Goal: Entertainment & Leisure: Consume media (video, audio)

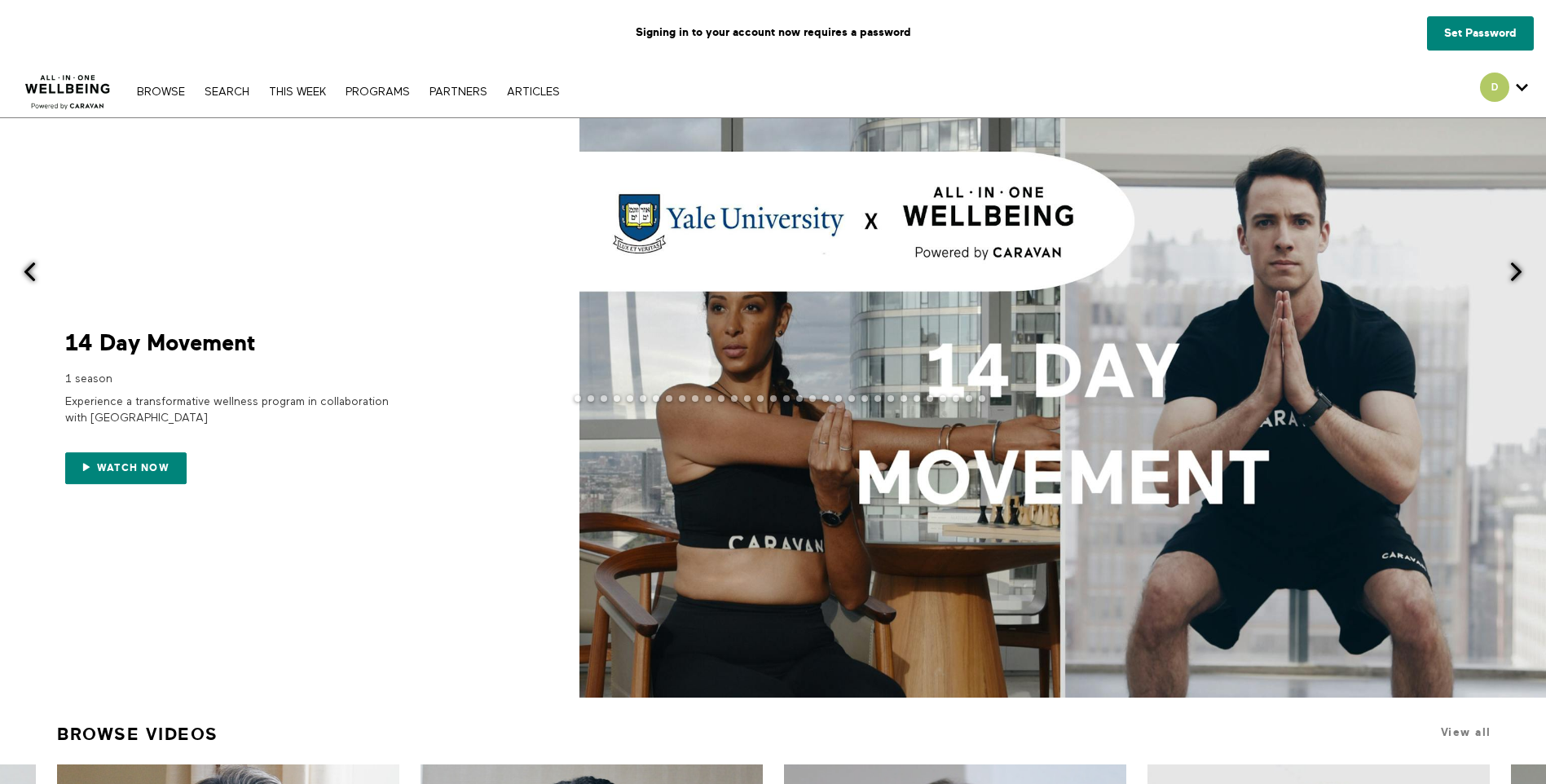
click at [467, 431] on div at bounding box center [773, 408] width 1546 height 580
click at [461, 409] on div at bounding box center [773, 412] width 1546 height 33
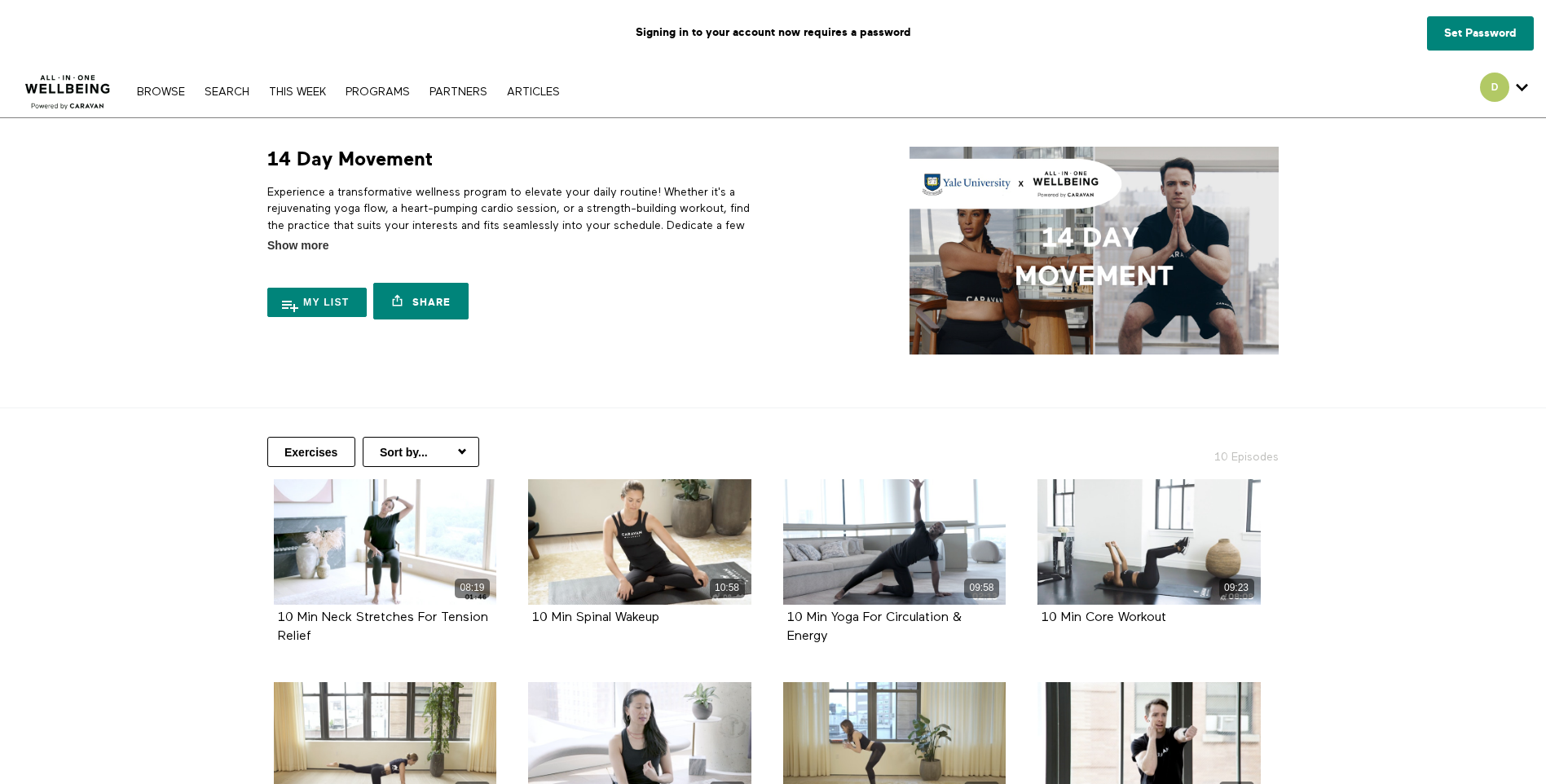
click at [159, 103] on div "Browse Search THIS WEEK PROGRAMS PARTNERS ARTICLES Account settings Manage Subs…" at bounding box center [531, 91] width 1063 height 53
click at [161, 94] on link "Browse" at bounding box center [160, 91] width 65 height 11
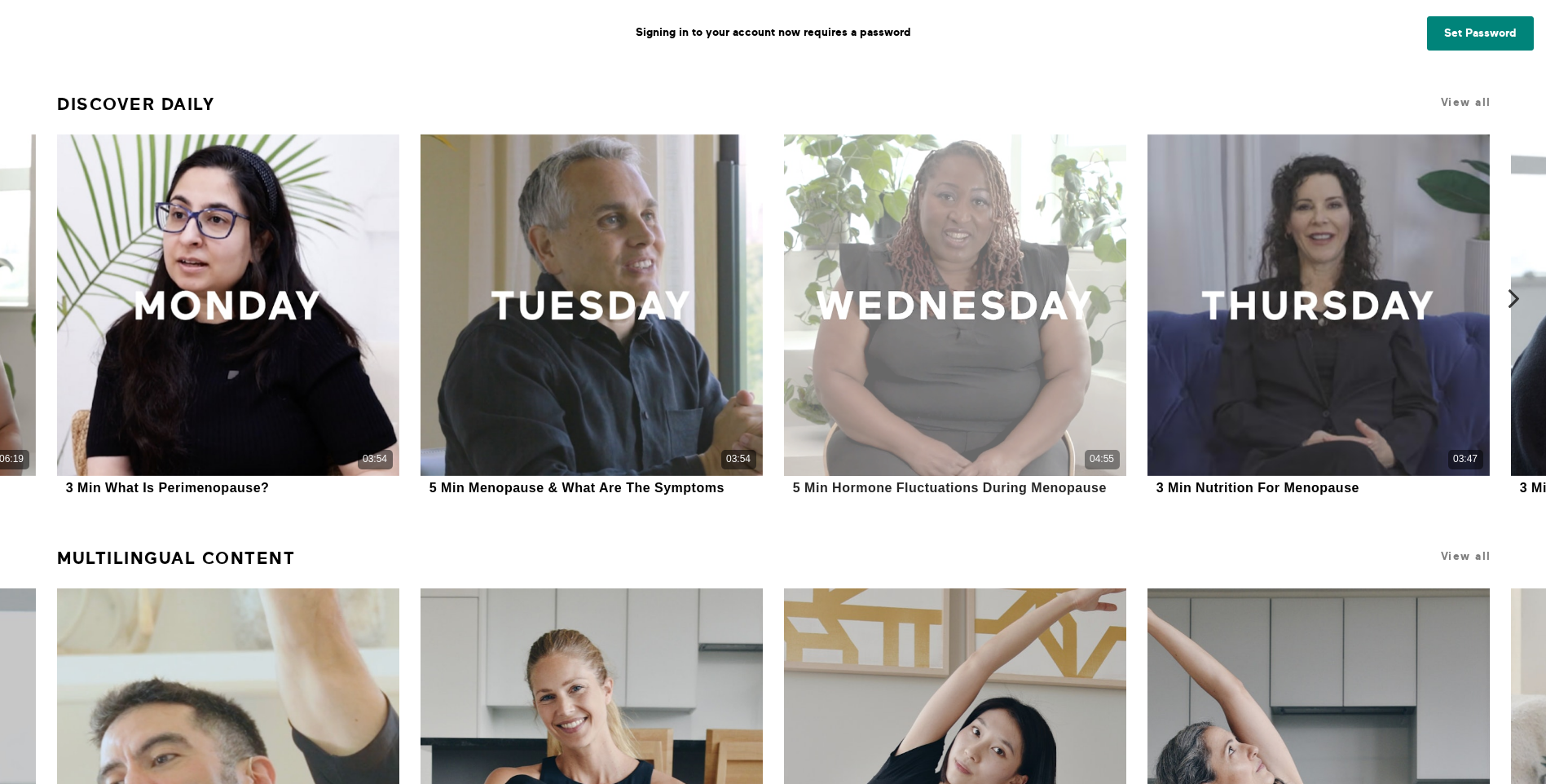
scroll to position [1236, 0]
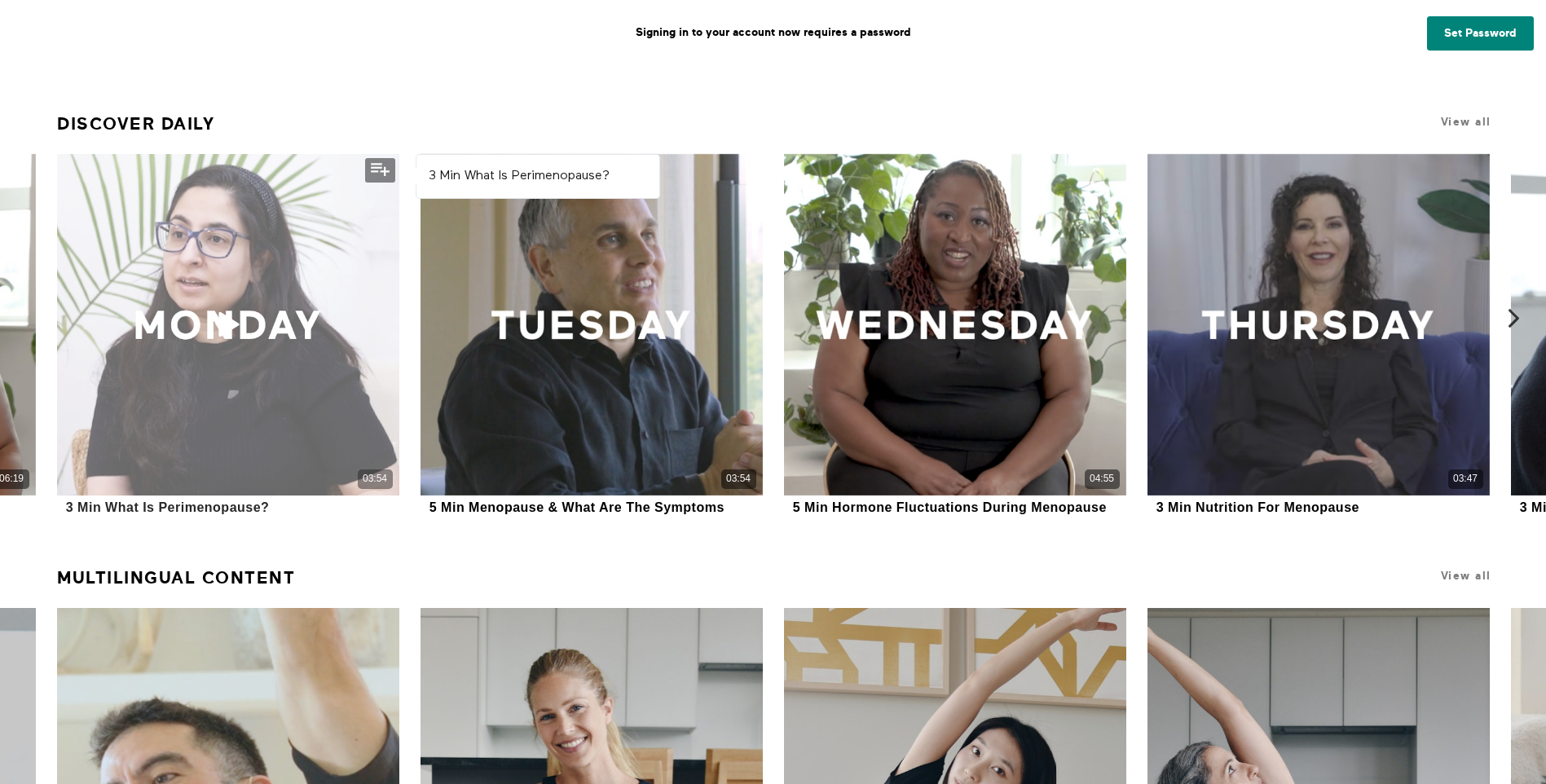
click at [278, 327] on div "03:54" at bounding box center [228, 325] width 341 height 341
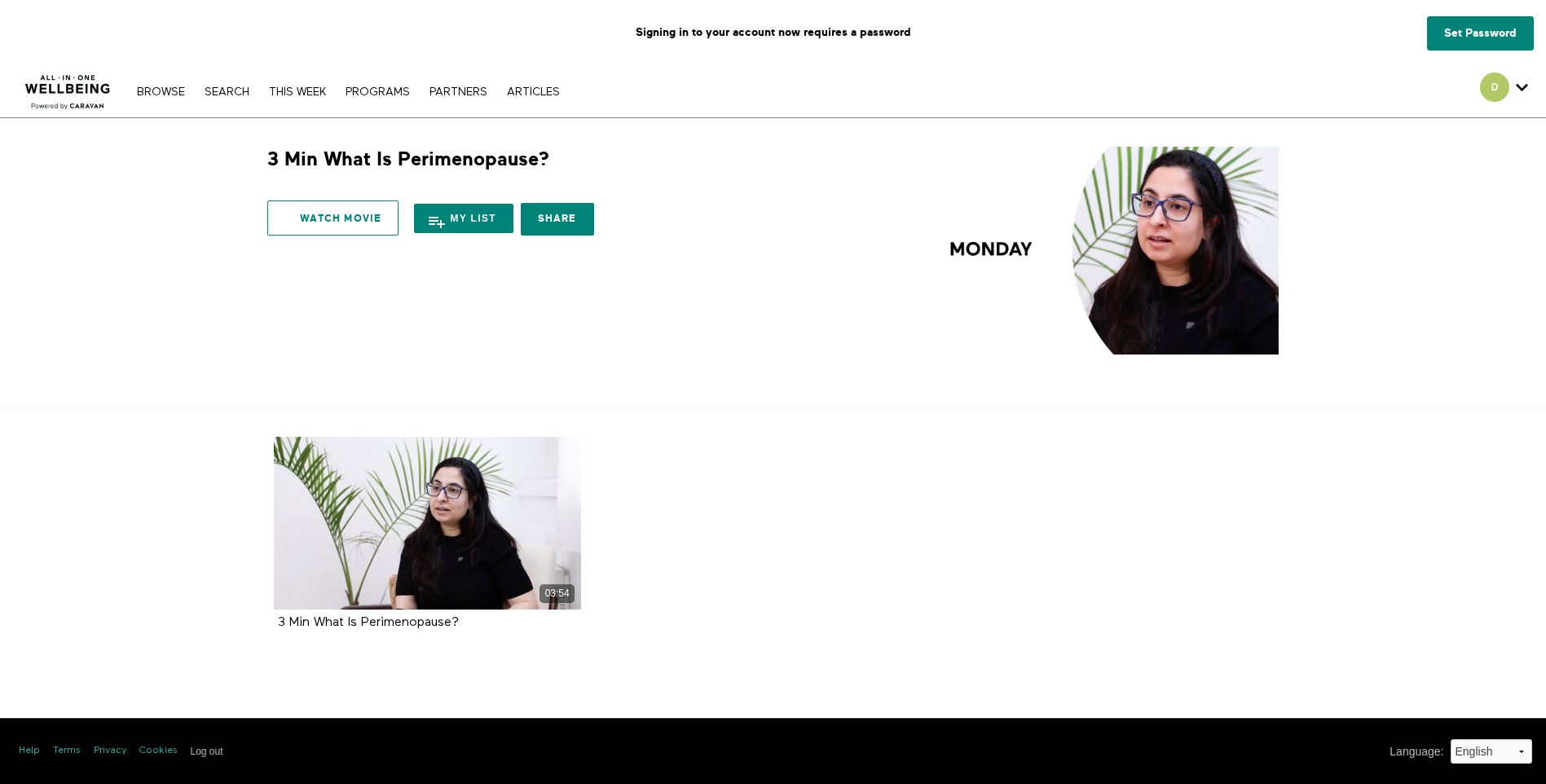
click at [325, 212] on link "Watch Movie" at bounding box center [333, 218] width 131 height 35
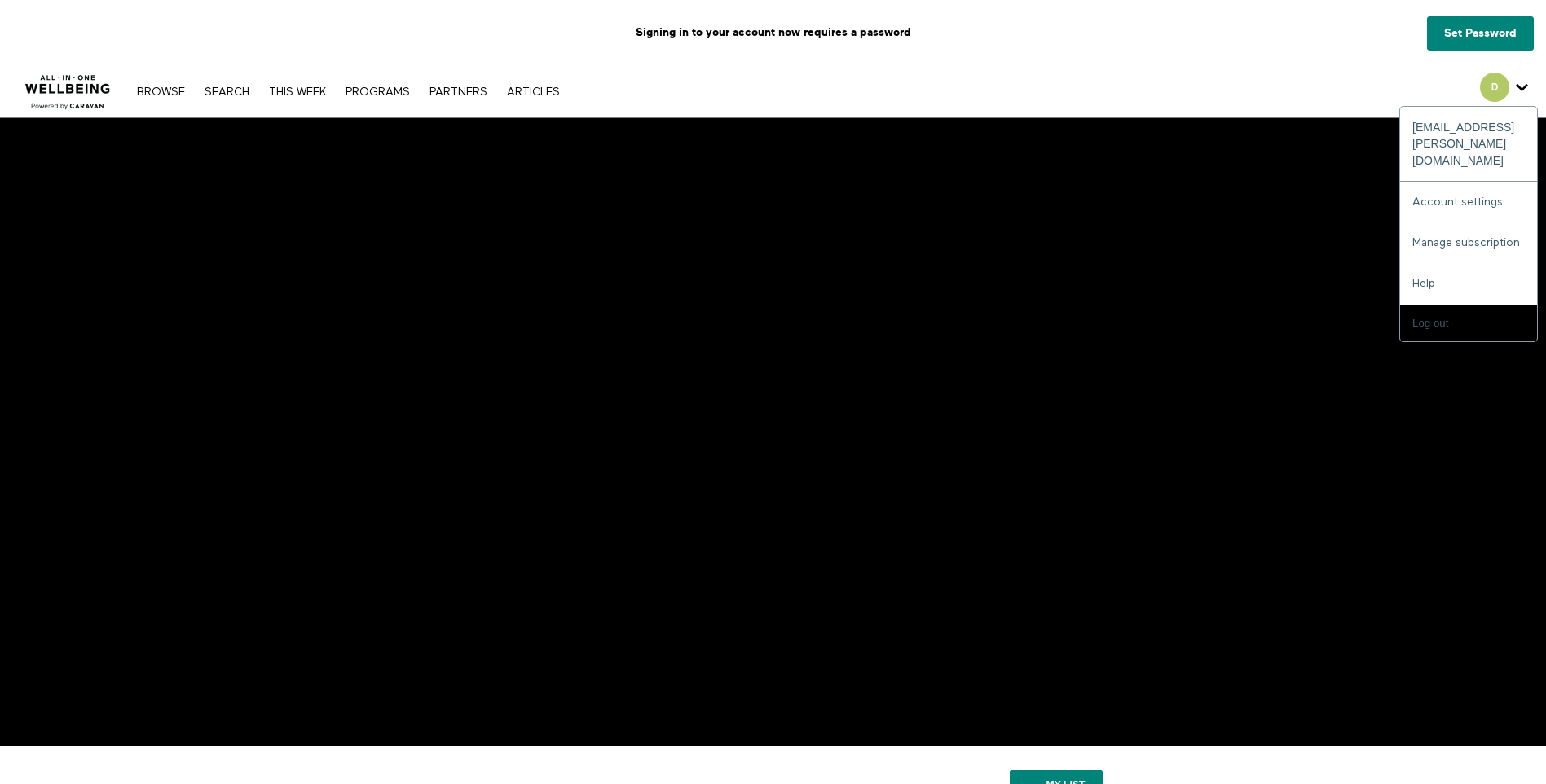
click at [1518, 87] on icon "Secondary" at bounding box center [1522, 87] width 12 height 24
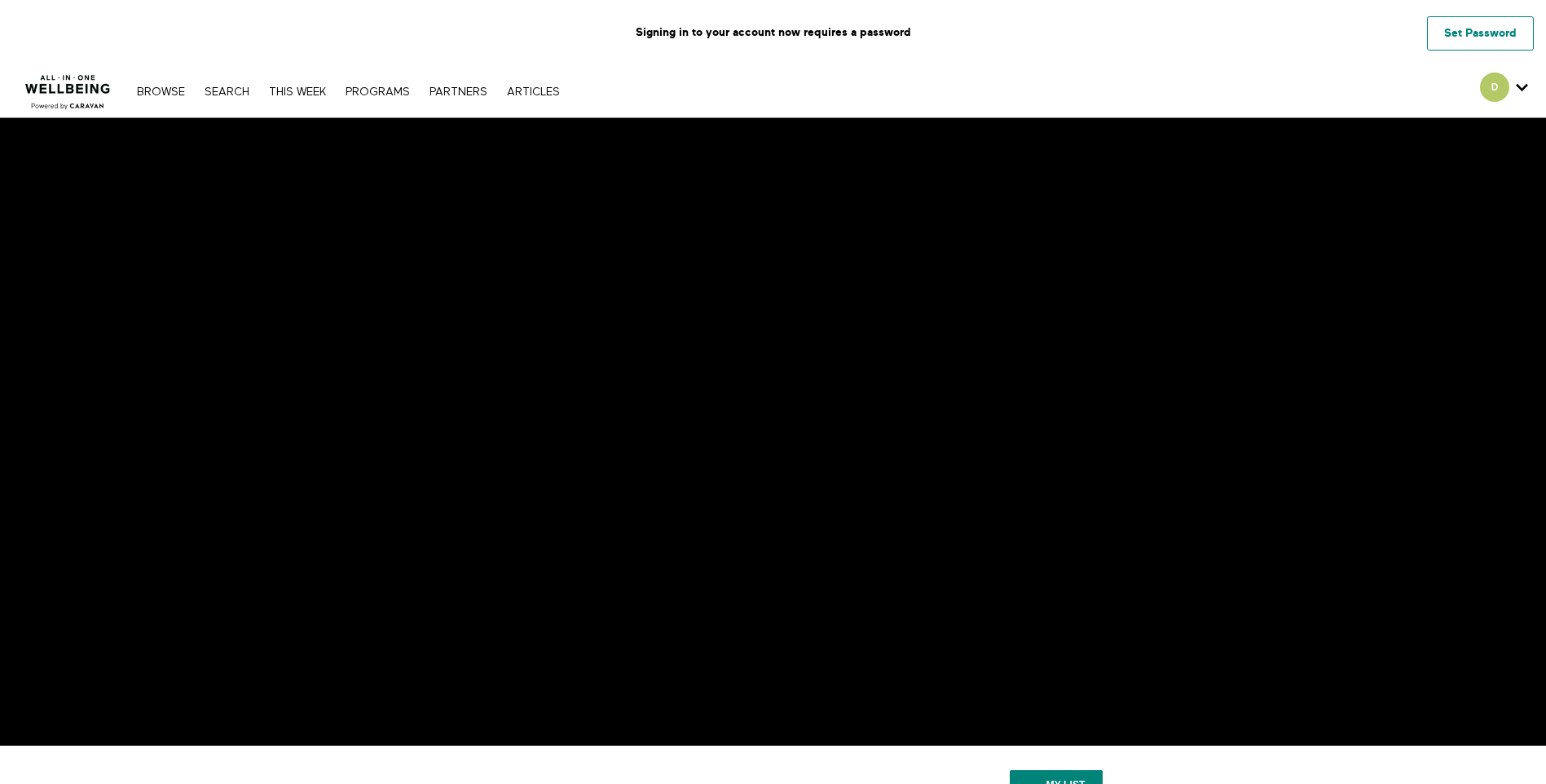
click at [1447, 33] on link "Set Password" at bounding box center [1481, 34] width 107 height 34
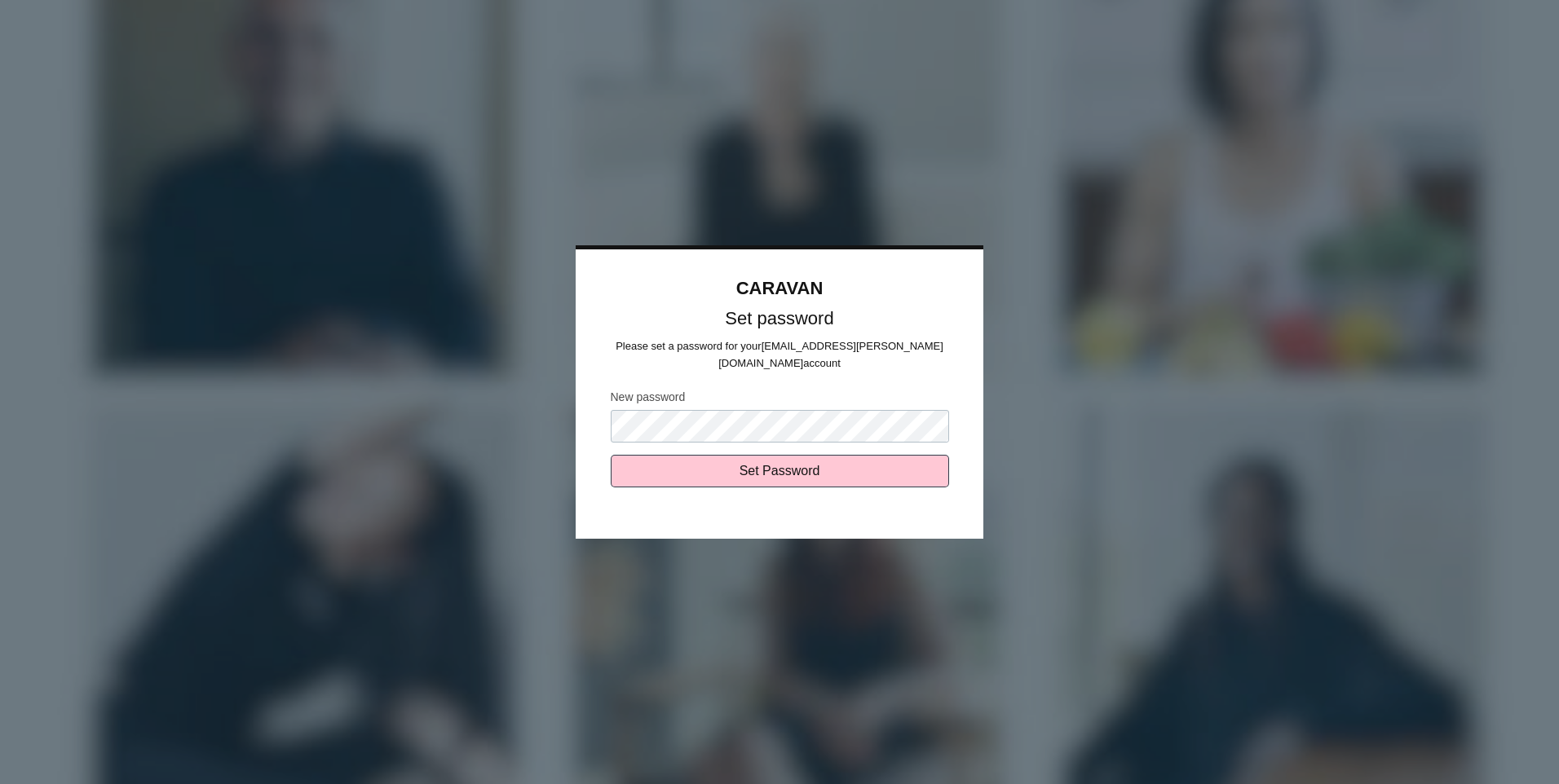
click at [610, 455] on input "Set Password" at bounding box center [779, 471] width 339 height 33
type input "Sending..."
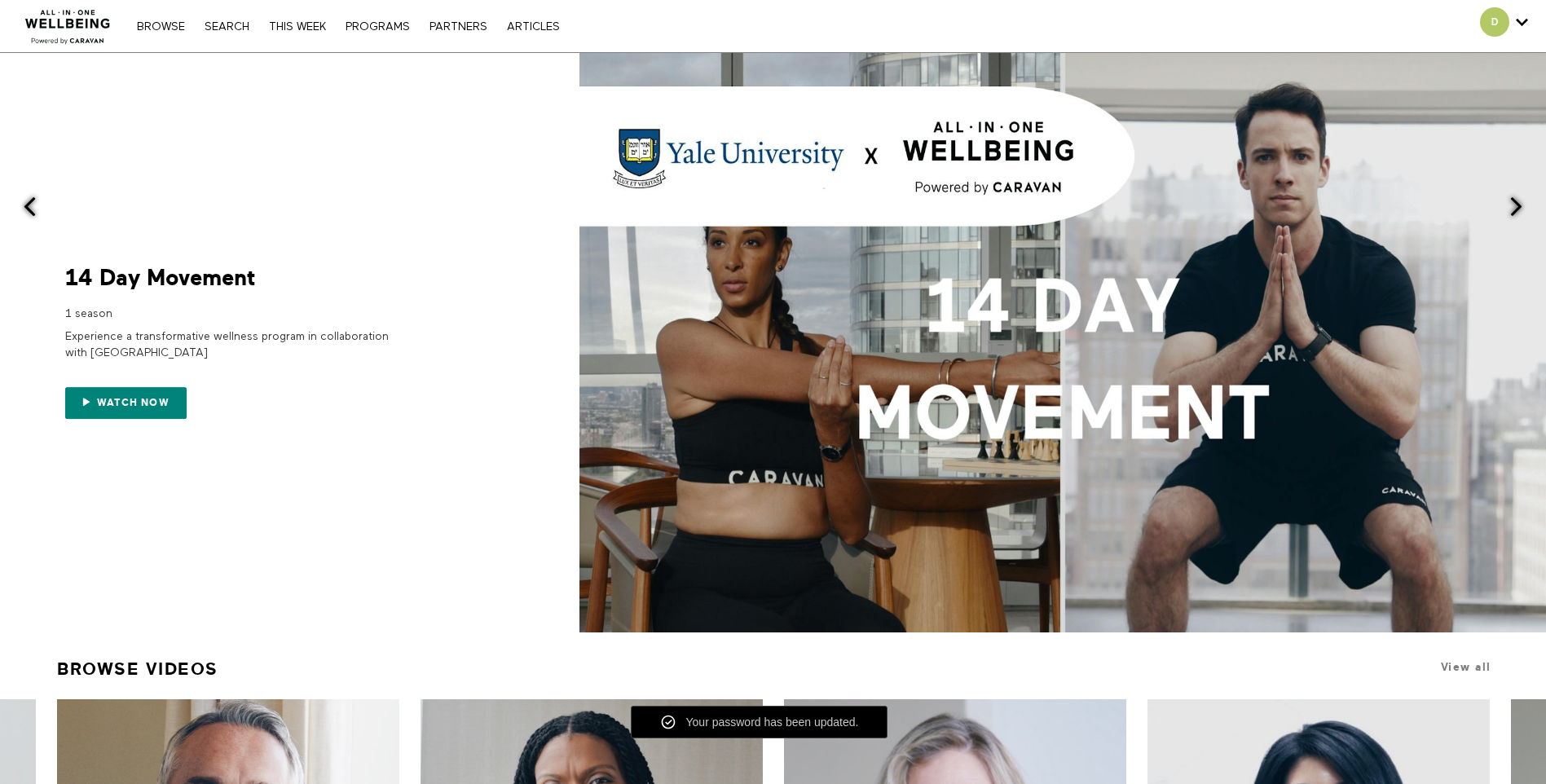
click at [391, 34] on nav "Browse Search THIS WEEK PROGRAMS PARTNERS ARTICLES Account settings Manage Subs…" at bounding box center [347, 26] width 439 height 16
click at [386, 22] on link "PROGRAMS" at bounding box center [378, 27] width 81 height 11
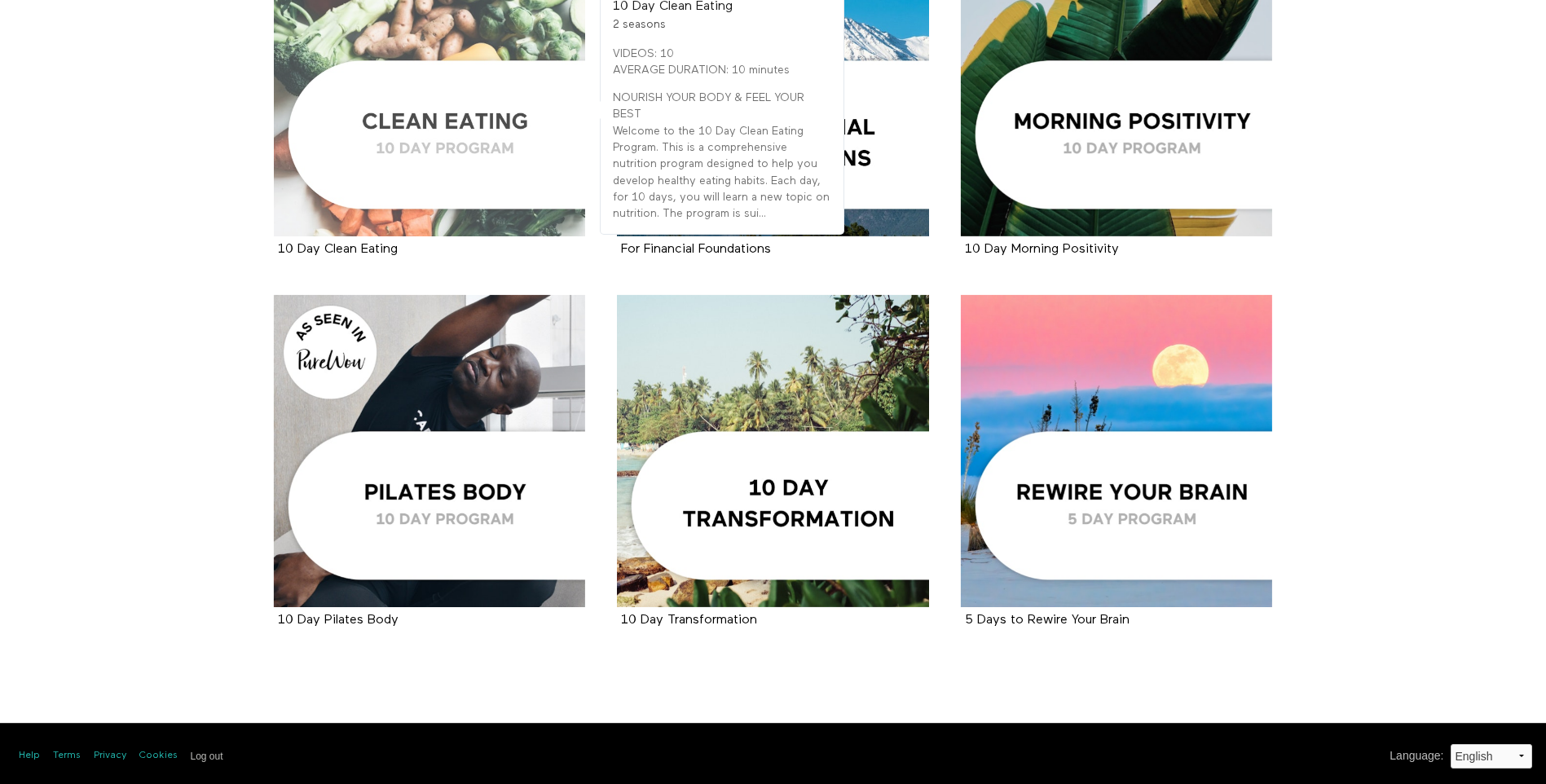
scroll to position [2305, 0]
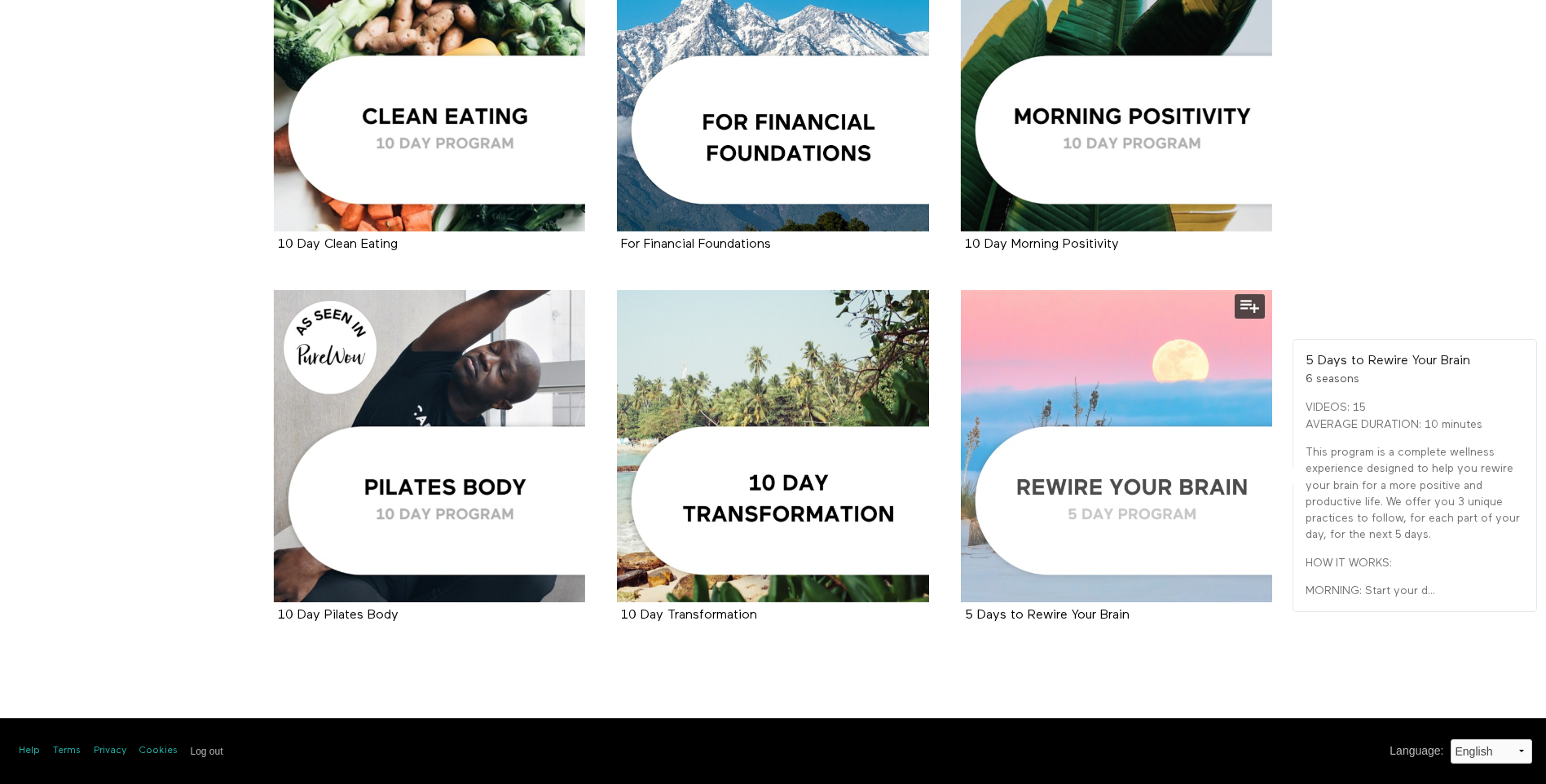
click at [1035, 381] on div at bounding box center [1117, 446] width 312 height 312
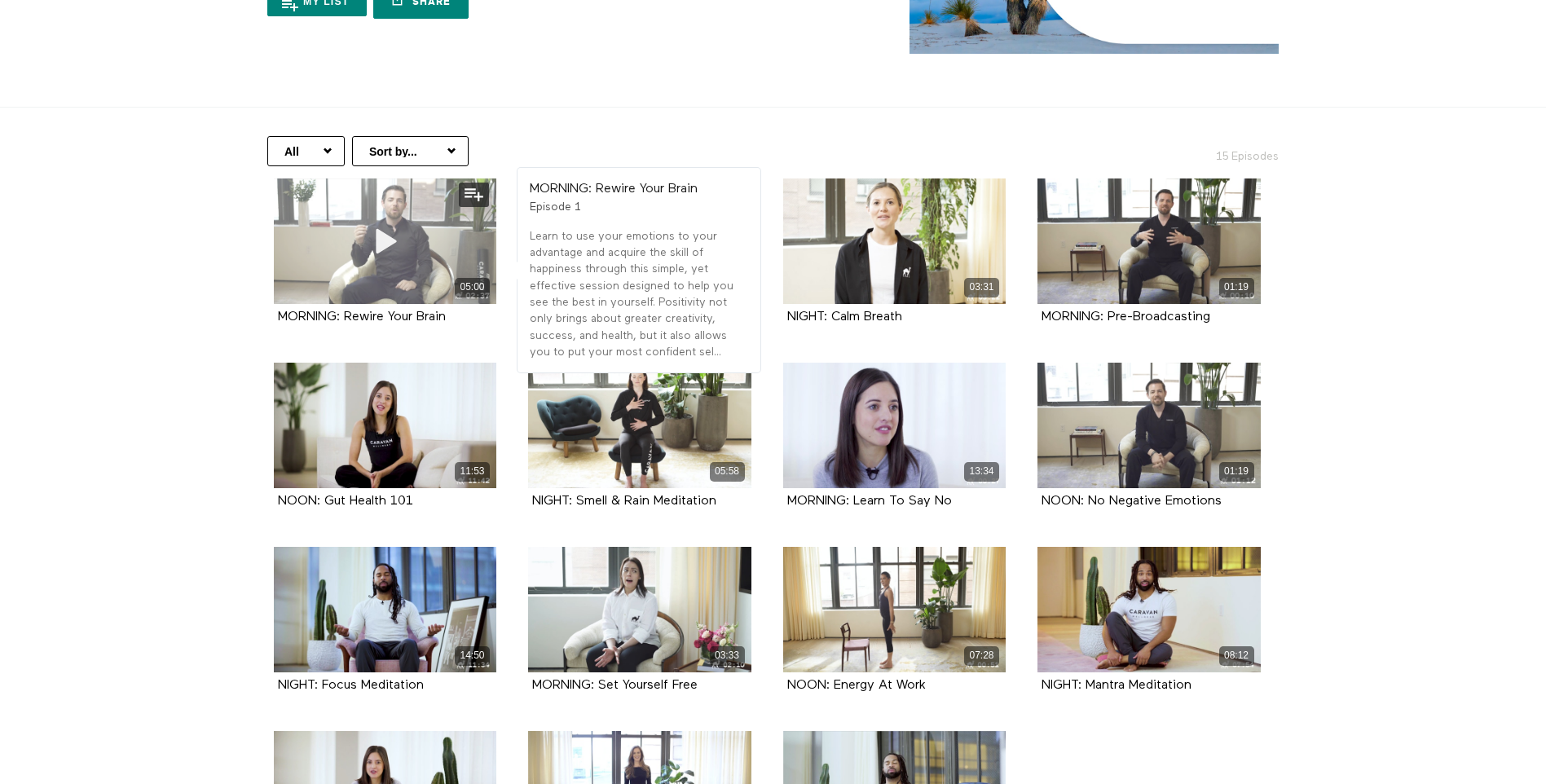
scroll to position [245, 0]
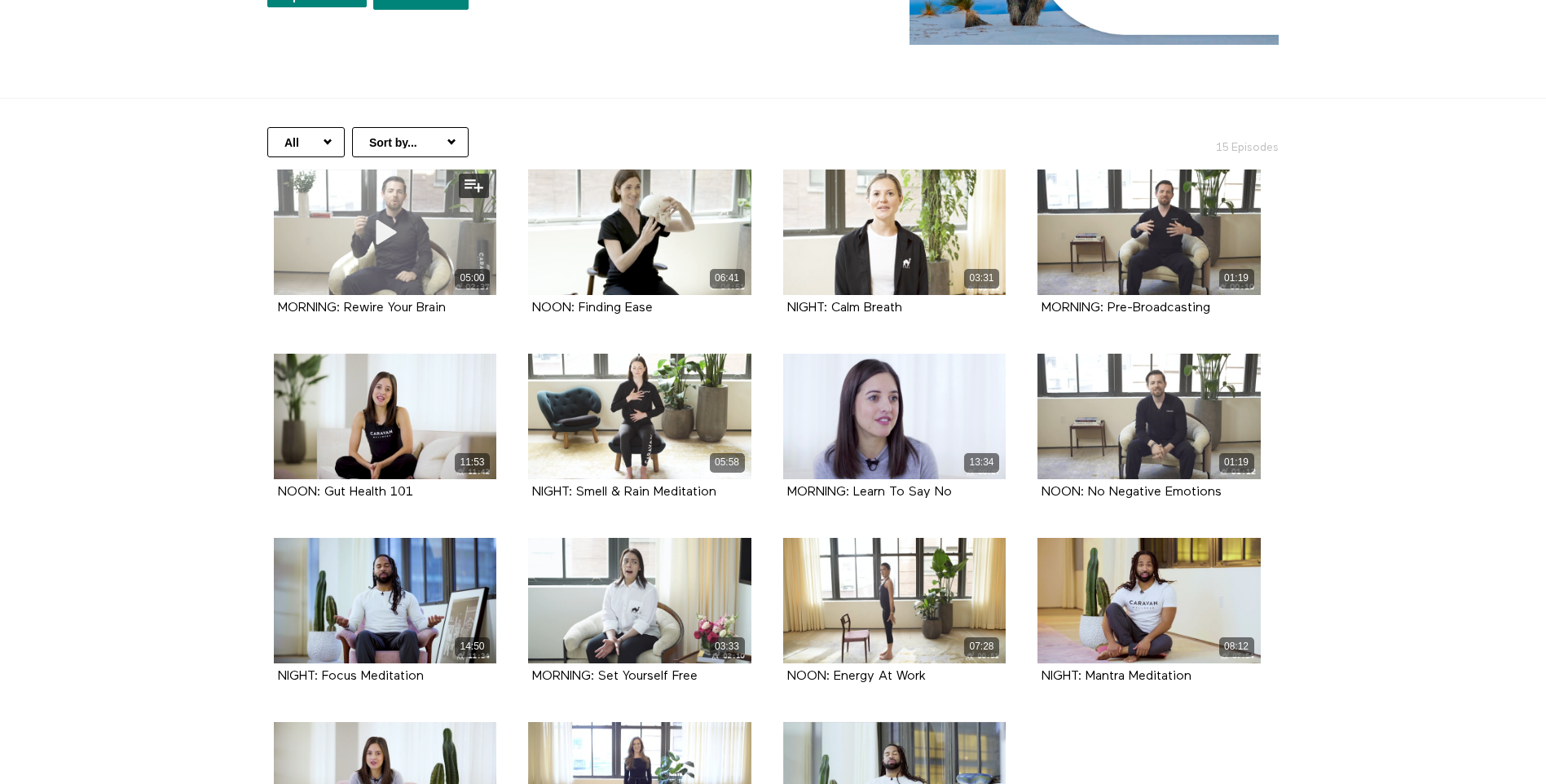
click at [445, 208] on div "05:00" at bounding box center [385, 233] width 223 height 126
